Goal: Navigation & Orientation: Find specific page/section

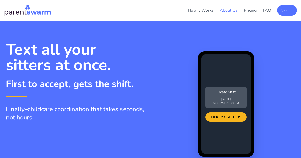
click at [228, 12] on link "About Us" at bounding box center [229, 10] width 18 height 6
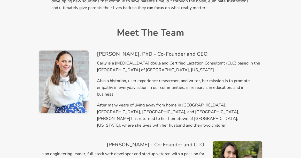
scroll to position [248, 0]
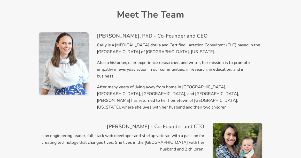
drag, startPoint x: 241, startPoint y: 134, endPoint x: 206, endPoint y: 1, distance: 137.6
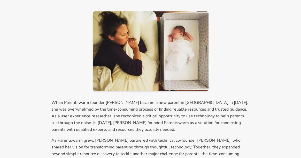
scroll to position [0, 0]
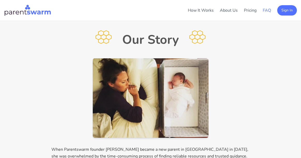
click at [267, 11] on link "FAQ" at bounding box center [267, 10] width 8 height 6
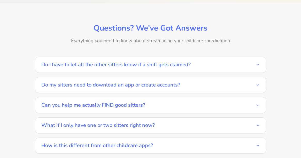
scroll to position [720, 0]
